Goal: Task Accomplishment & Management: Use online tool/utility

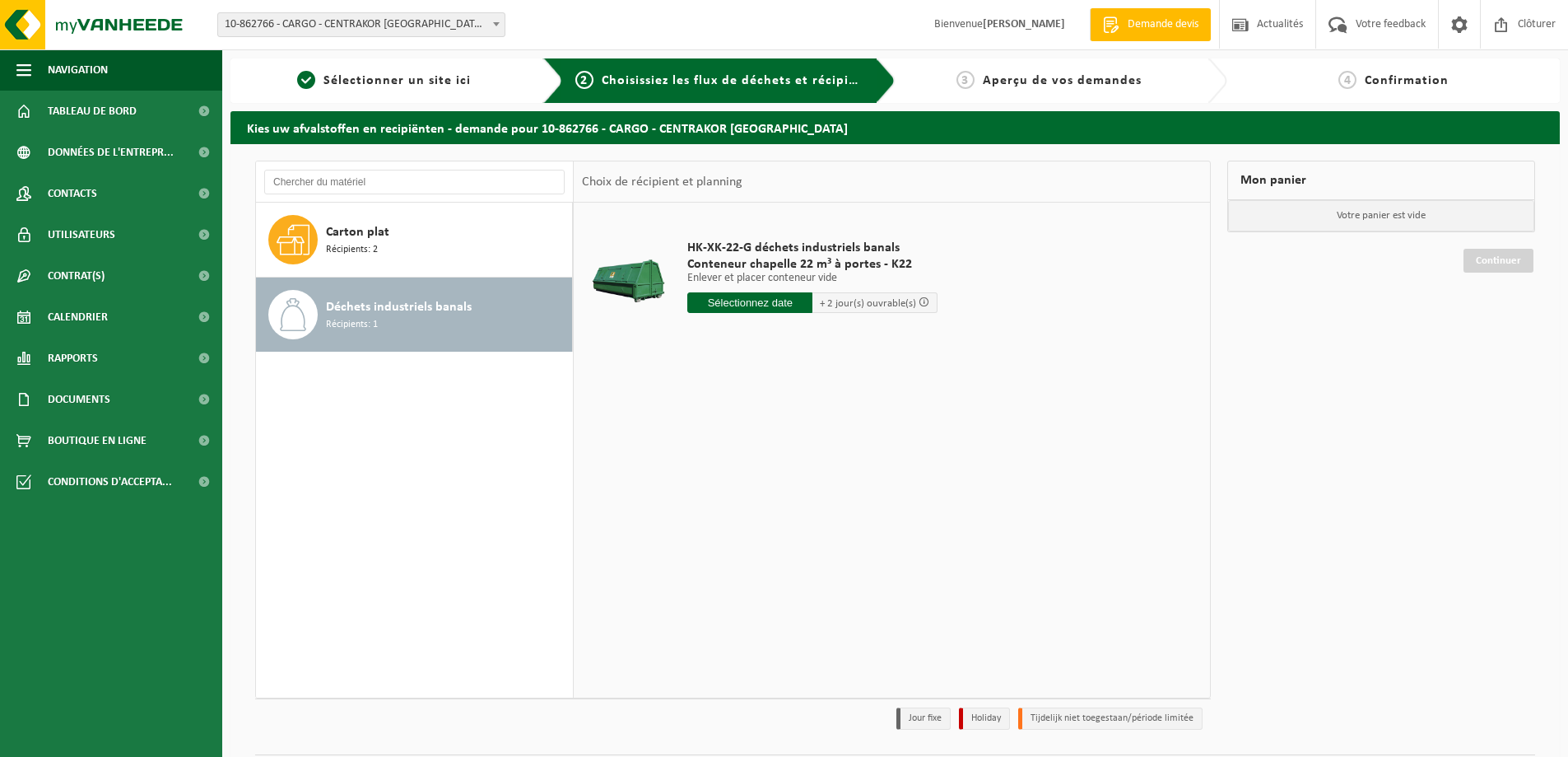
click at [758, 295] on input "text" at bounding box center [750, 302] width 125 height 21
click at [770, 303] on input "text" at bounding box center [750, 302] width 125 height 21
click at [783, 302] on input "text" at bounding box center [750, 302] width 125 height 21
click at [781, 297] on input "text" at bounding box center [750, 302] width 125 height 21
click at [397, 253] on div "Carton plat Récipients: 2" at bounding box center [447, 239] width 242 height 49
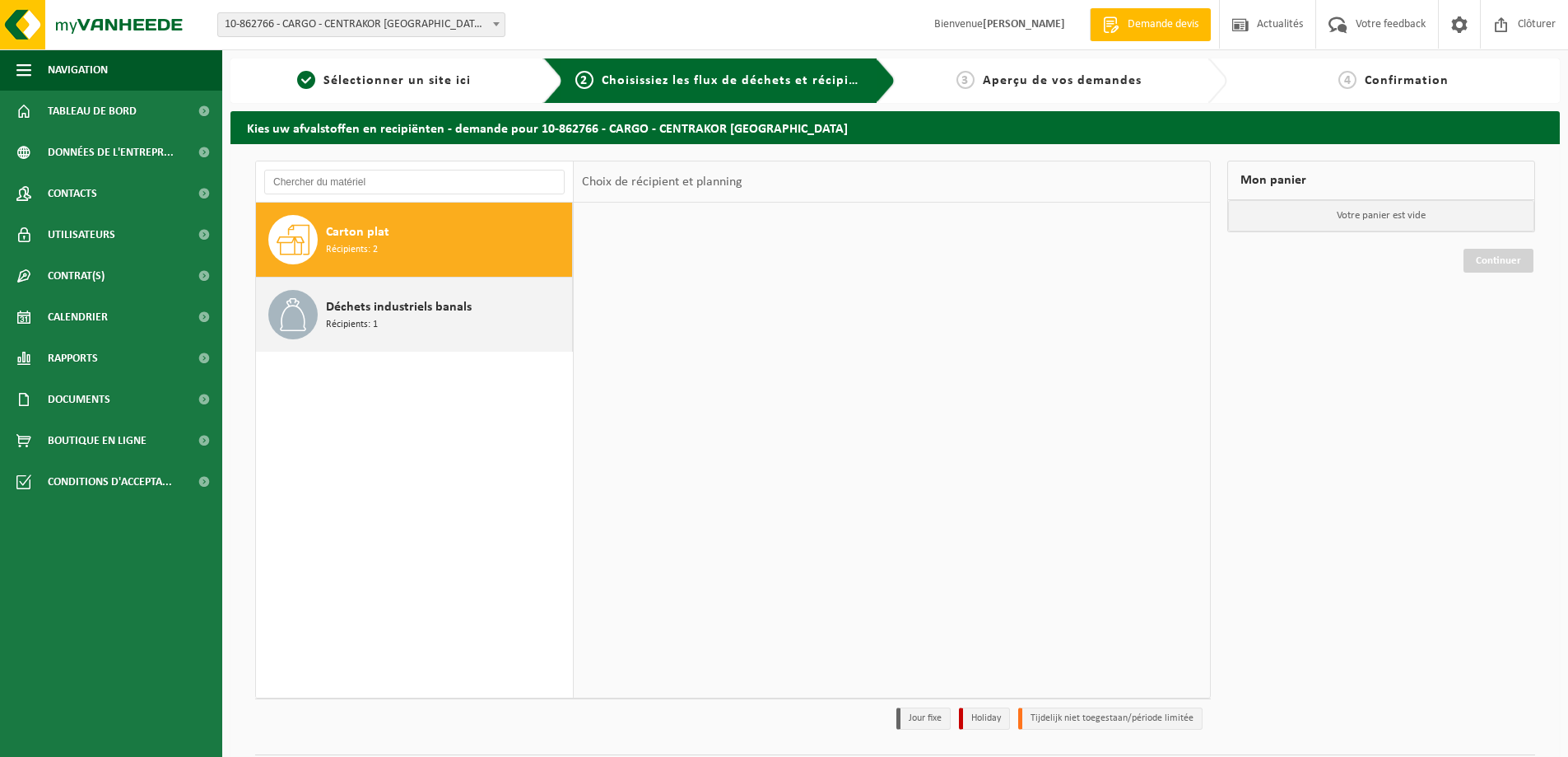
click at [410, 315] on span "Déchets industriels banals" at bounding box center [399, 307] width 146 height 20
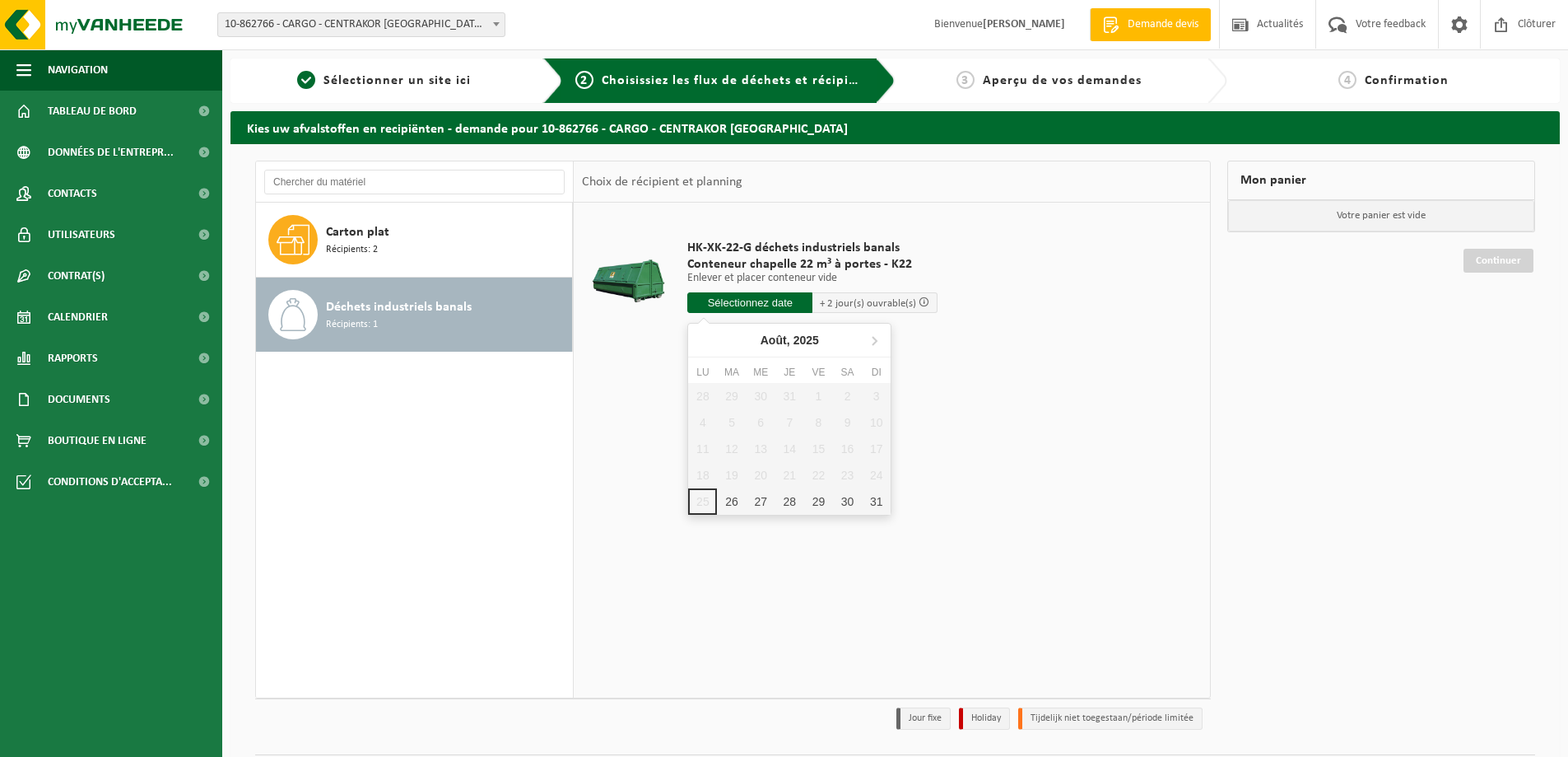
click at [767, 301] on input "text" at bounding box center [750, 302] width 125 height 21
click at [732, 499] on div "26" at bounding box center [732, 501] width 29 height 27
type input "à partir de 2025-08-26"
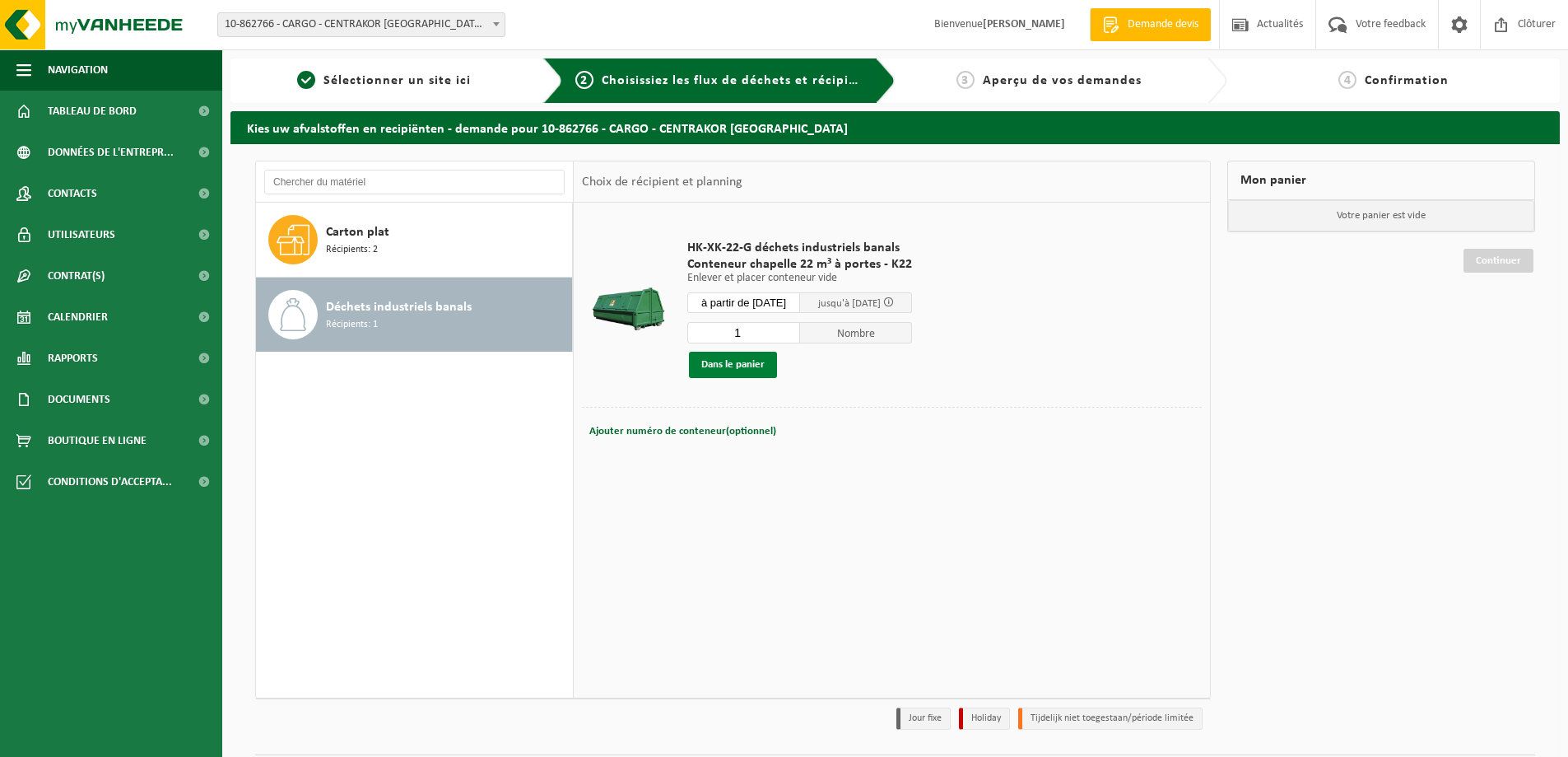
click at [736, 362] on button "Dans le panier" at bounding box center [733, 364] width 88 height 27
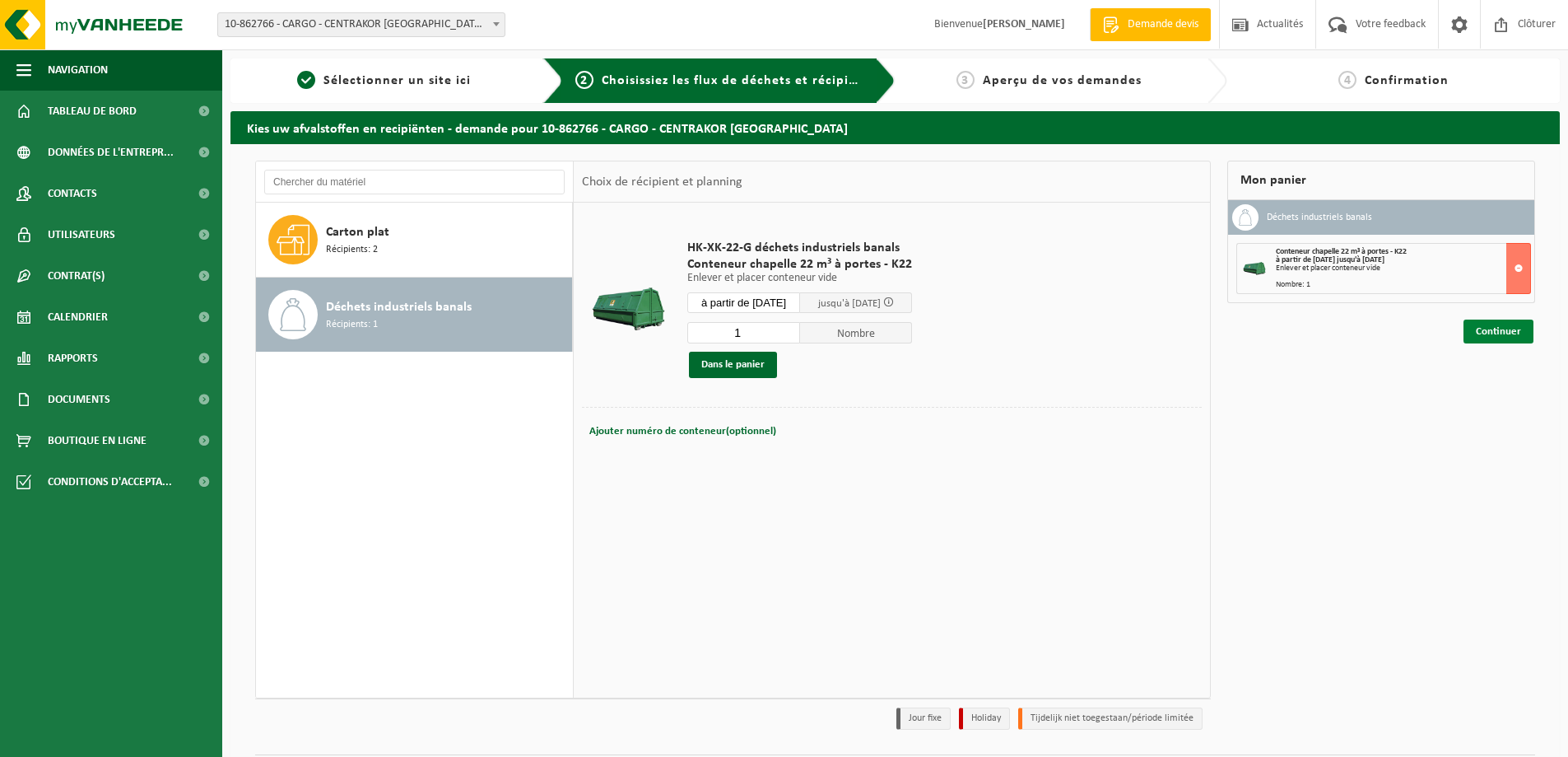
click at [1492, 335] on link "Continuer" at bounding box center [1498, 332] width 70 height 24
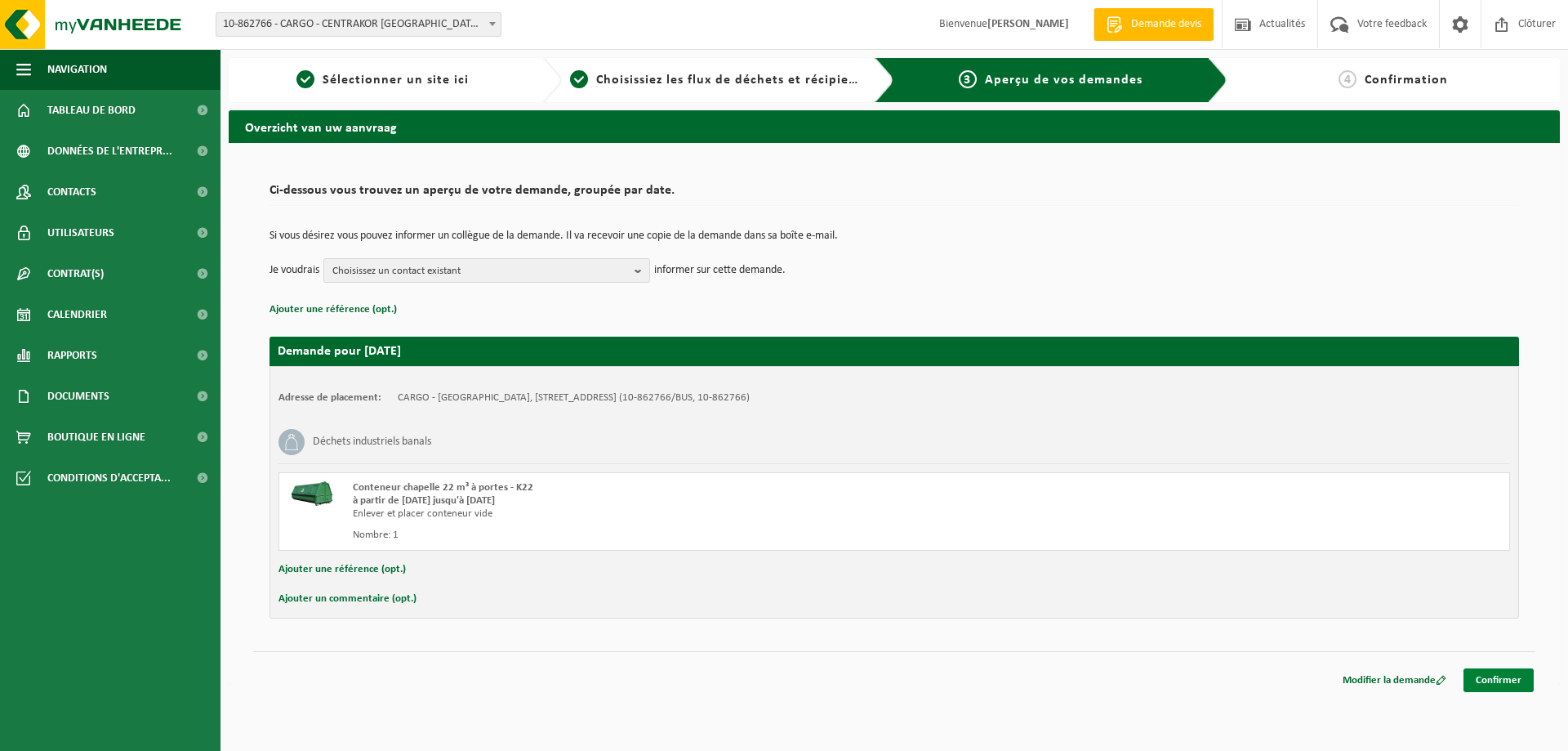
click at [1502, 678] on link "Confirmer" at bounding box center [1498, 680] width 70 height 24
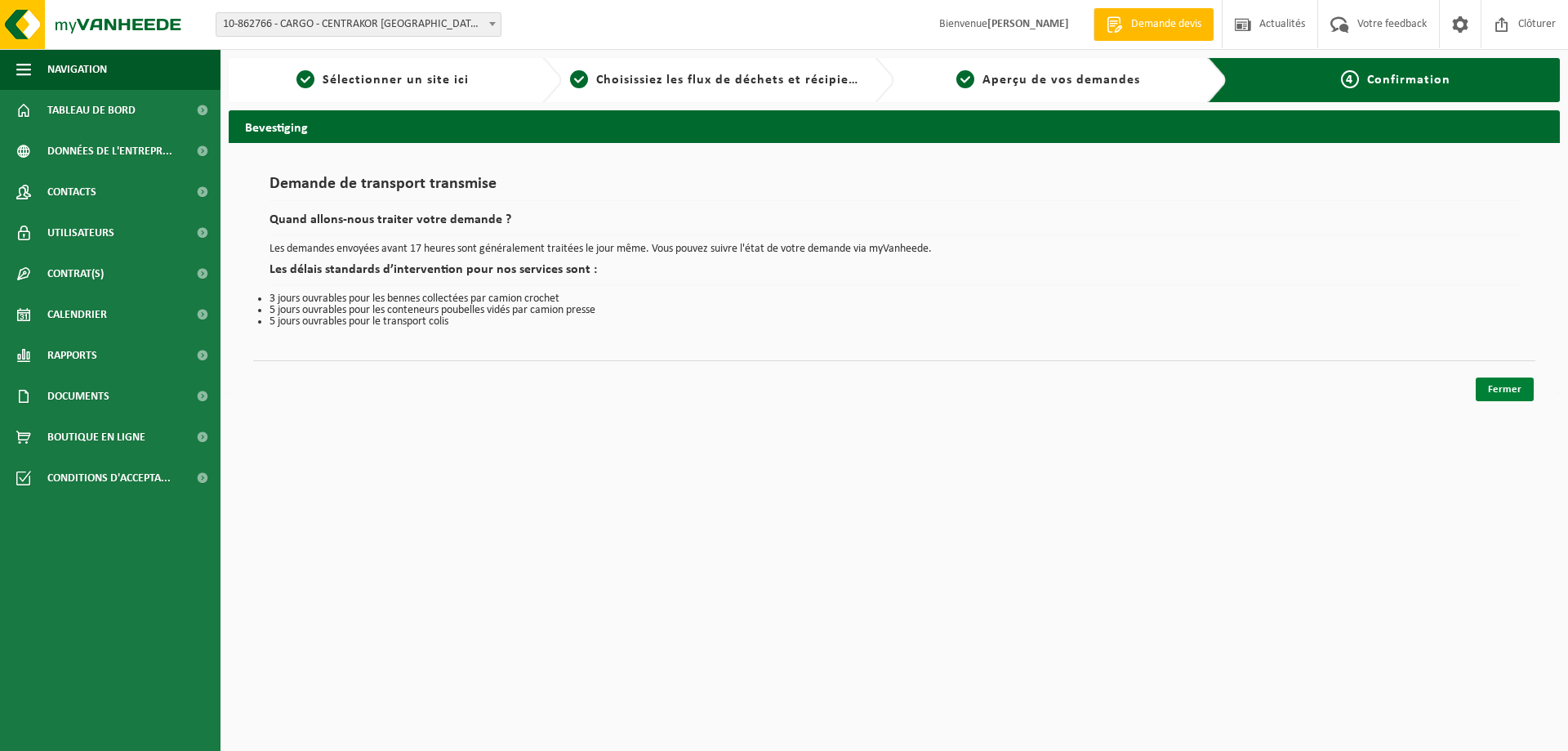
click at [1501, 392] on link "Fermer" at bounding box center [1504, 390] width 58 height 24
